Goal: Entertainment & Leisure: Consume media (video, audio)

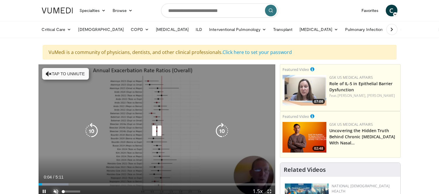
click at [56, 191] on span "Video Player" at bounding box center [56, 192] width 12 height 12
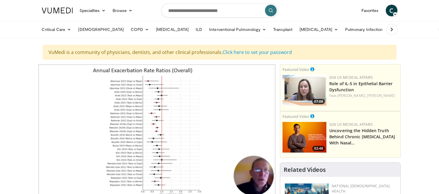
scroll to position [32, 0]
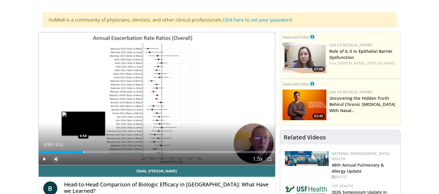
click at [83, 149] on div "Loaded : 44.53% 1:13 0:58" at bounding box center [157, 151] width 237 height 6
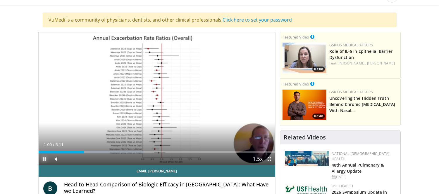
click at [44, 156] on span "Video Player" at bounding box center [45, 159] width 12 height 12
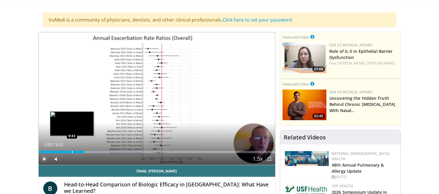
click at [72, 153] on div "Progress Bar" at bounding box center [72, 152] width 1 height 2
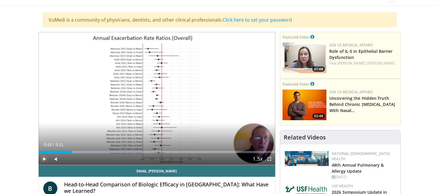
click at [43, 159] on span "Video Player" at bounding box center [45, 159] width 12 height 12
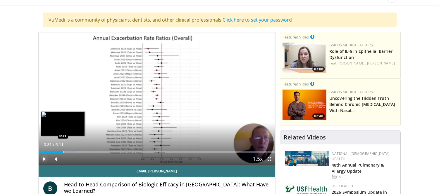
click at [63, 153] on div "Progress Bar" at bounding box center [63, 152] width 1 height 2
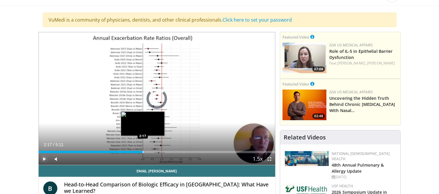
click at [143, 152] on div "Progress Bar" at bounding box center [143, 152] width 1 height 2
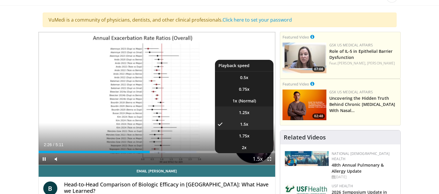
click at [247, 112] on span "1.25x" at bounding box center [244, 113] width 11 height 6
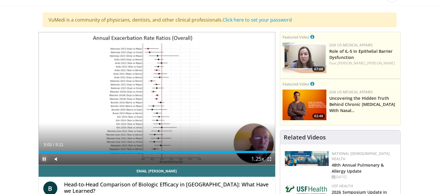
click at [44, 160] on span "Video Player" at bounding box center [45, 159] width 12 height 12
